Goal: Task Accomplishment & Management: Use online tool/utility

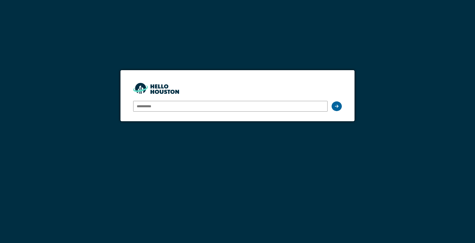
type input "**********"
click at [333, 105] on div at bounding box center [336, 107] width 10 height 10
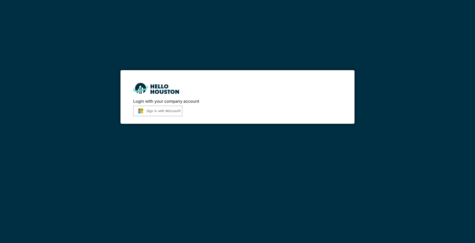
click at [174, 109] on button "Sign in with Microsoft" at bounding box center [157, 111] width 49 height 10
